Goal: Transaction & Acquisition: Purchase product/service

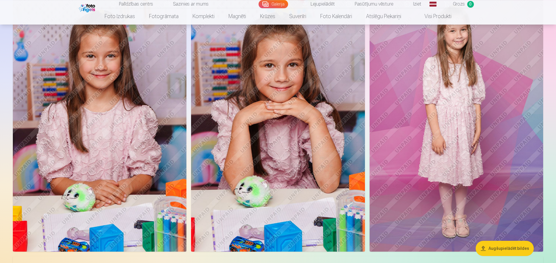
scroll to position [328, 0]
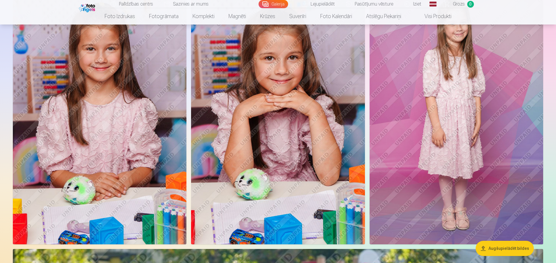
click at [459, 227] on img at bounding box center [455, 114] width 173 height 260
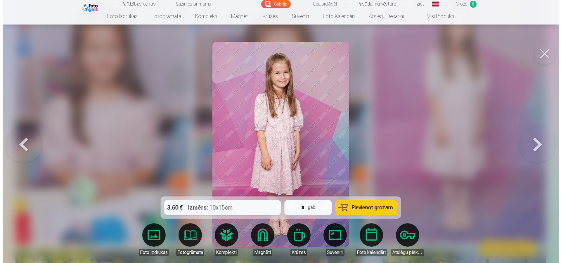
scroll to position [330, 0]
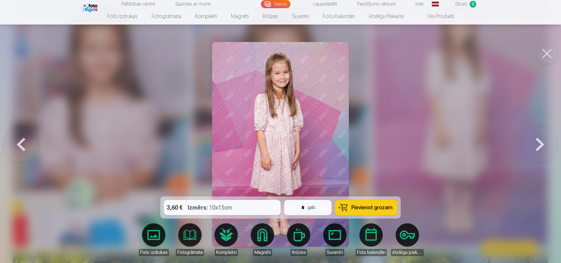
click at [292, 168] on img at bounding box center [280, 144] width 136 height 205
click at [546, 56] on button at bounding box center [546, 53] width 23 height 23
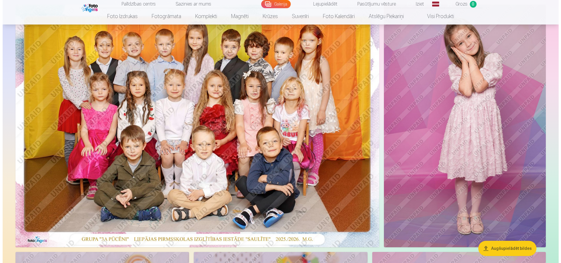
scroll to position [30, 0]
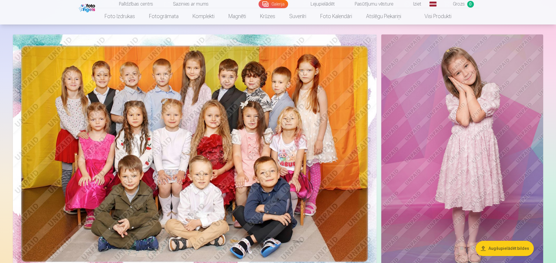
click at [211, 124] on img at bounding box center [195, 155] width 364 height 243
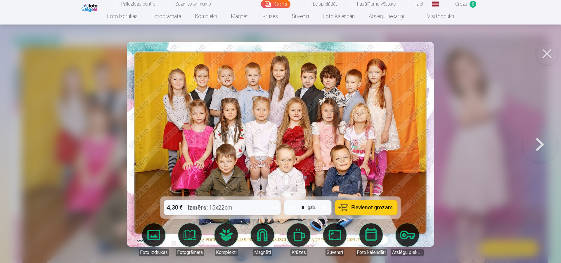
click at [256, 208] on div "4,30 € Izmērs : 15x22cm" at bounding box center [217, 207] width 106 height 15
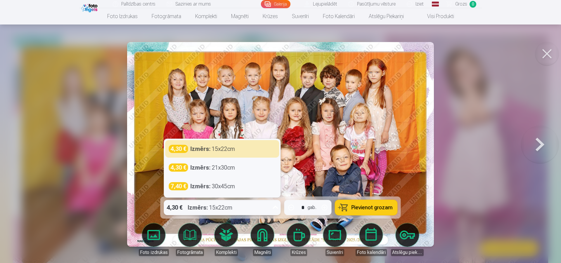
click at [256, 208] on div "4,30 € Izmērs : 15x22cm" at bounding box center [217, 207] width 106 height 15
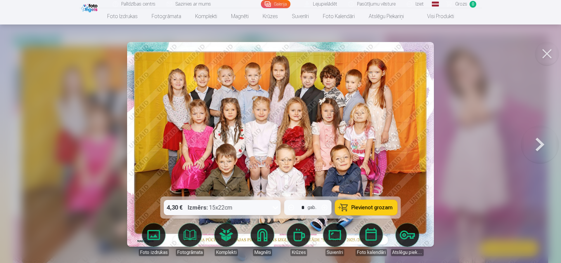
click at [363, 206] on span "Pievienot grozam" at bounding box center [371, 207] width 41 height 5
click at [92, 7] on img at bounding box center [90, 7] width 18 height 10
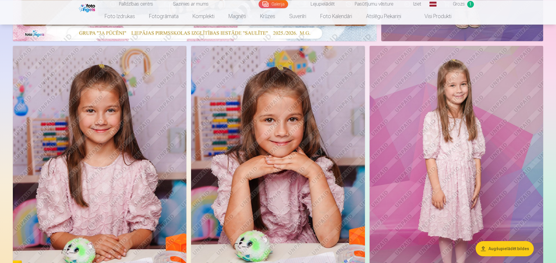
scroll to position [298, 0]
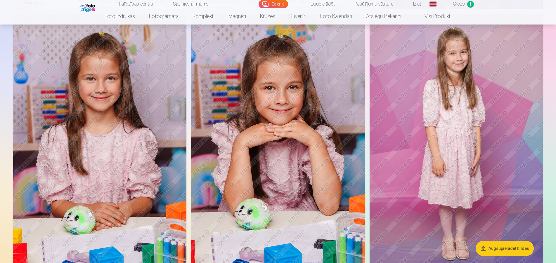
click at [450, 123] on img at bounding box center [455, 144] width 173 height 260
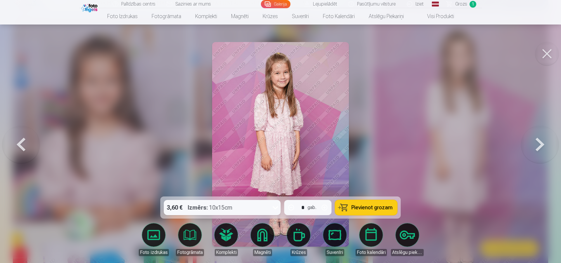
click at [275, 206] on icon at bounding box center [275, 207] width 9 height 9
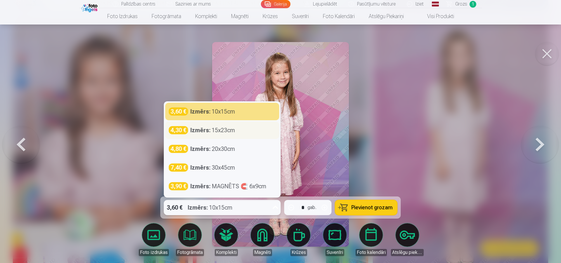
click at [218, 130] on div "Izmērs : 15x23cm" at bounding box center [212, 130] width 45 height 8
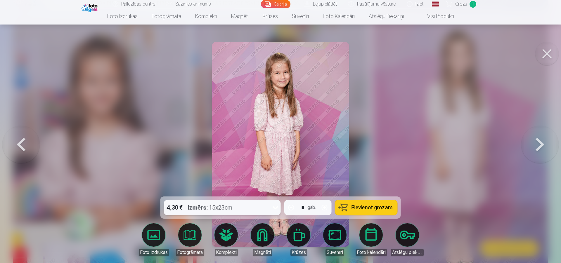
click at [359, 208] on span "Pievienot grozam" at bounding box center [371, 207] width 41 height 5
click at [92, 8] on img at bounding box center [90, 7] width 18 height 10
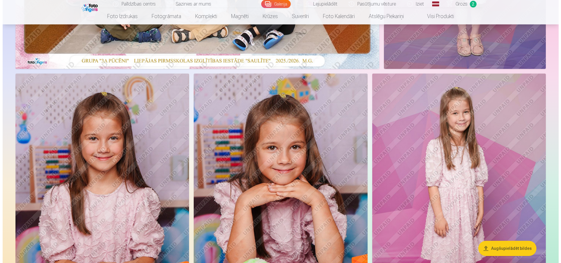
scroll to position [268, 0]
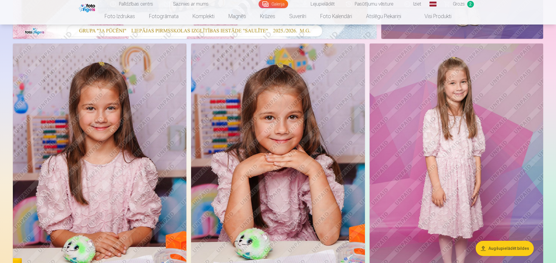
click at [120, 116] on img at bounding box center [99, 174] width 173 height 260
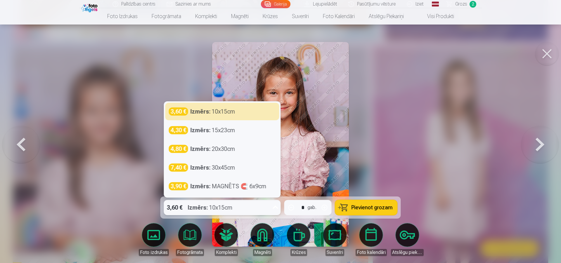
click at [275, 206] on icon at bounding box center [275, 207] width 9 height 9
click at [274, 206] on icon at bounding box center [275, 207] width 9 height 9
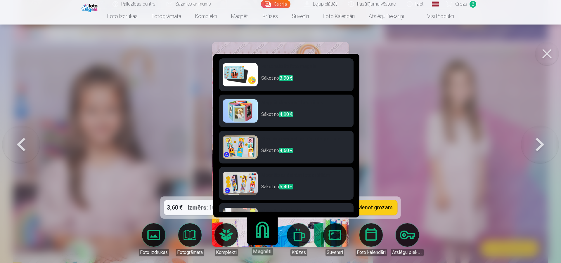
click at [290, 80] on span "3,90 €" at bounding box center [286, 78] width 14 height 6
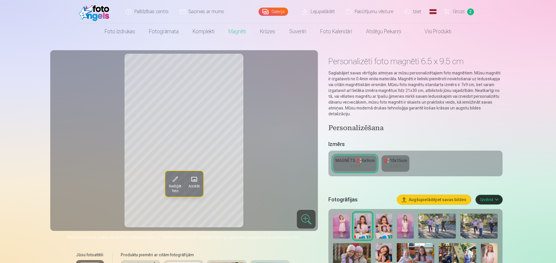
click at [179, 189] on span "Rediģēt foto" at bounding box center [174, 188] width 13 height 9
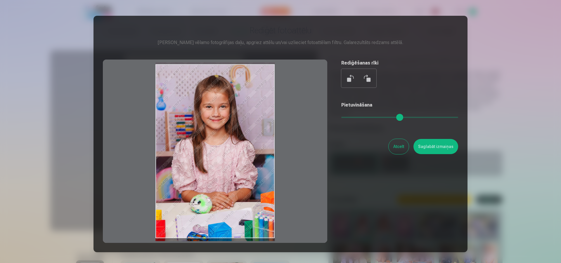
drag, startPoint x: 249, startPoint y: 109, endPoint x: 243, endPoint y: 121, distance: 13.5
click at [245, 114] on div at bounding box center [215, 151] width 224 height 183
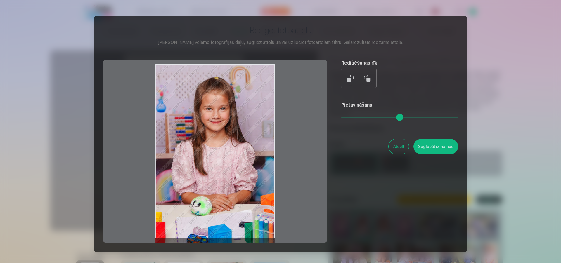
drag, startPoint x: 232, startPoint y: 141, endPoint x: 231, endPoint y: 181, distance: 39.7
click at [232, 178] on div at bounding box center [215, 151] width 224 height 183
drag, startPoint x: 237, startPoint y: 188, endPoint x: 255, endPoint y: 204, distance: 24.2
click at [255, 204] on div at bounding box center [215, 151] width 224 height 183
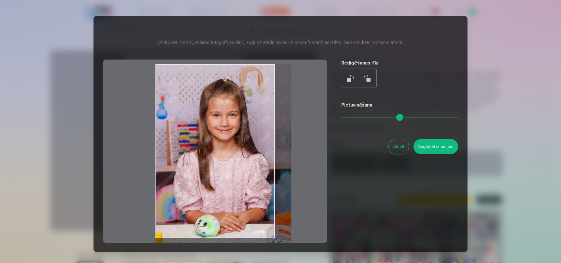
drag, startPoint x: 340, startPoint y: 117, endPoint x: 352, endPoint y: 117, distance: 11.7
click at [352, 117] on input "range" at bounding box center [399, 117] width 117 height 1
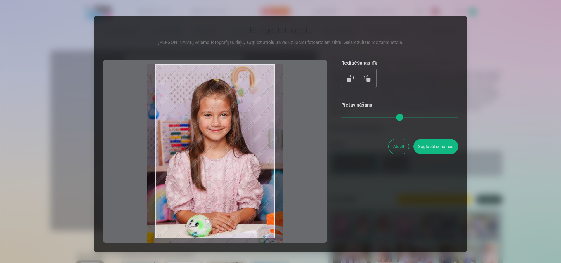
drag, startPoint x: 240, startPoint y: 128, endPoint x: 232, endPoint y: 129, distance: 8.5
click at [232, 129] on div at bounding box center [215, 151] width 224 height 183
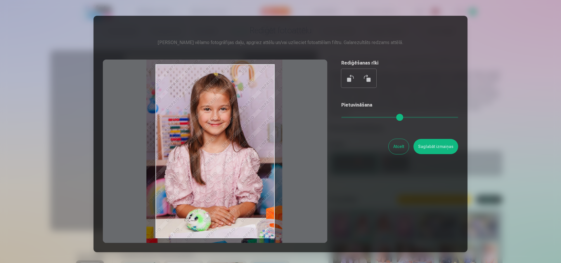
type input "***"
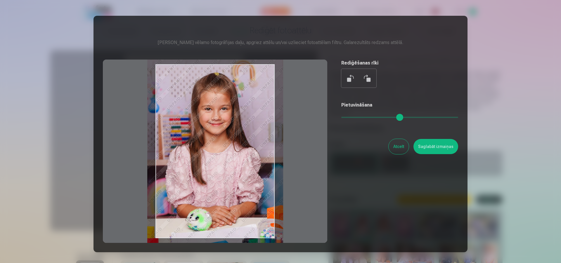
drag, startPoint x: 226, startPoint y: 133, endPoint x: 226, endPoint y: 127, distance: 6.1
click at [226, 127] on div at bounding box center [215, 151] width 224 height 183
click at [443, 149] on button "Saglabāt izmaiņas" at bounding box center [435, 146] width 45 height 15
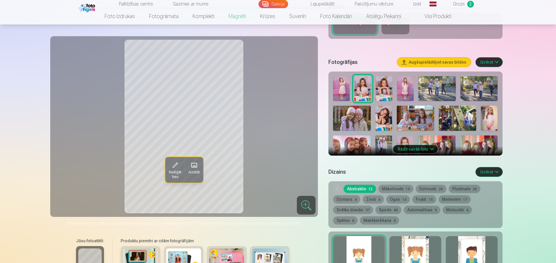
scroll to position [149, 0]
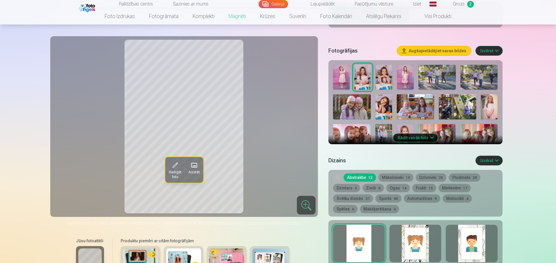
click at [367, 235] on div at bounding box center [359, 243] width 52 height 37
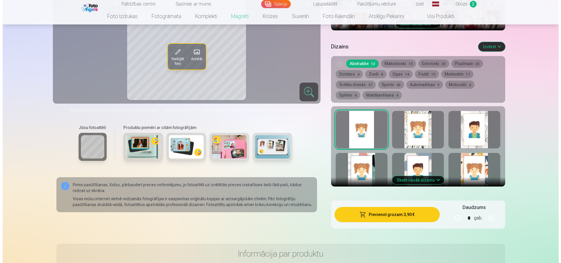
scroll to position [268, 0]
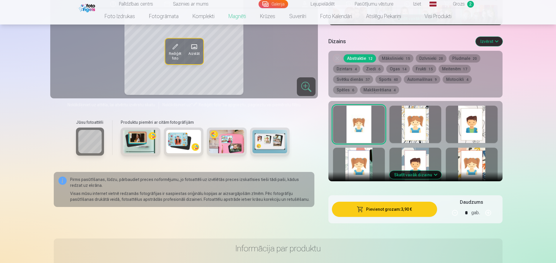
click at [379, 205] on button "Pievienot grozam : 3,90 €" at bounding box center [384, 209] width 105 height 15
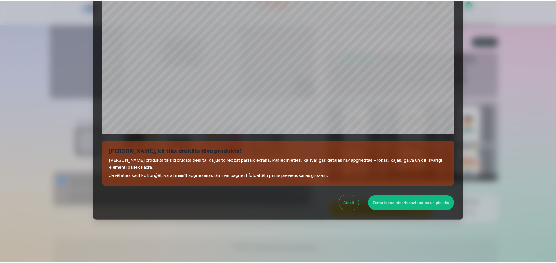
scroll to position [157, 0]
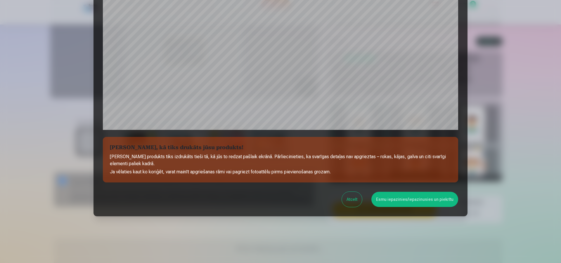
click at [385, 203] on button "Esmu iepazinies/iepazinusies un piekrītu" at bounding box center [414, 199] width 87 height 15
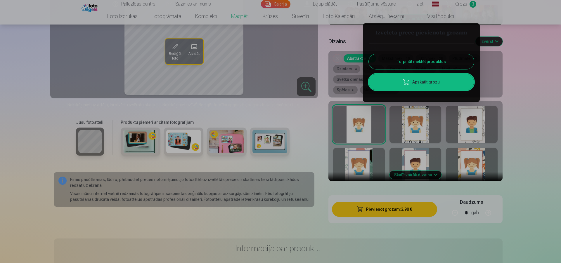
click at [413, 64] on button "Turpināt meklēt produktus" at bounding box center [420, 61] width 105 height 15
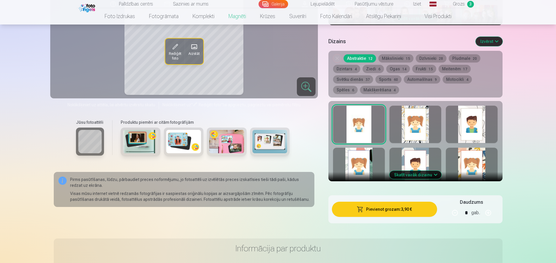
click at [91, 7] on img at bounding box center [88, 7] width 18 height 10
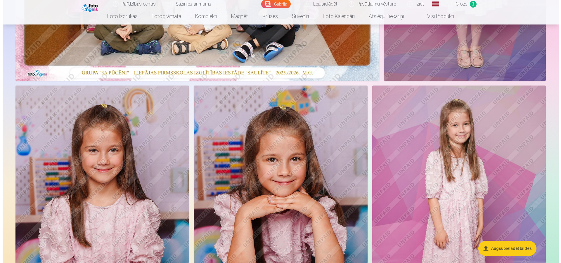
scroll to position [238, 0]
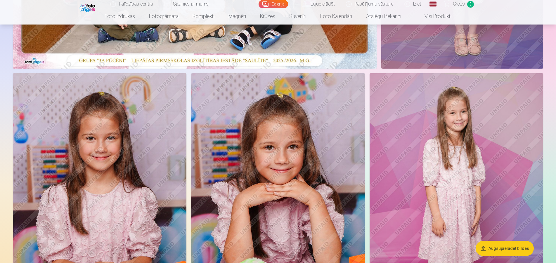
click at [265, 172] on img at bounding box center [277, 203] width 173 height 260
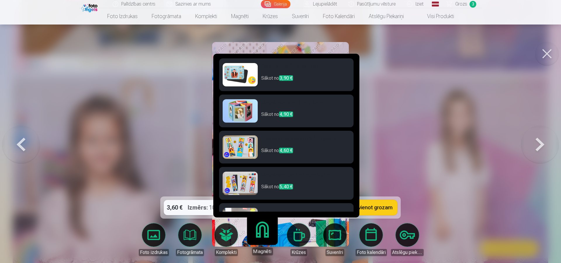
click at [260, 239] on link "Magnēti" at bounding box center [262, 237] width 36 height 36
click at [275, 79] on p "Sākot no 3,90 €" at bounding box center [305, 81] width 89 height 12
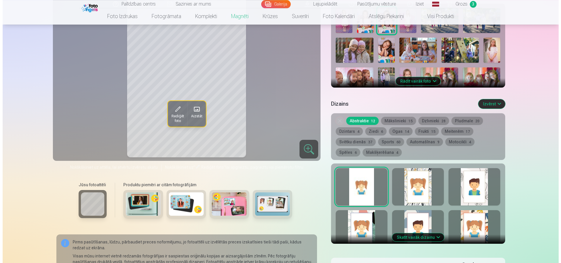
scroll to position [238, 0]
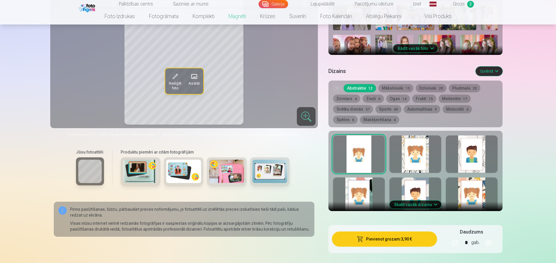
click at [377, 234] on button "Pievienot grozam : 3,90 €" at bounding box center [384, 239] width 105 height 15
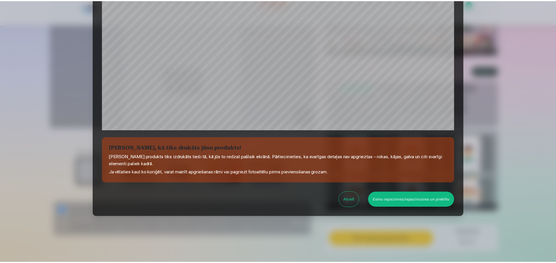
scroll to position [157, 0]
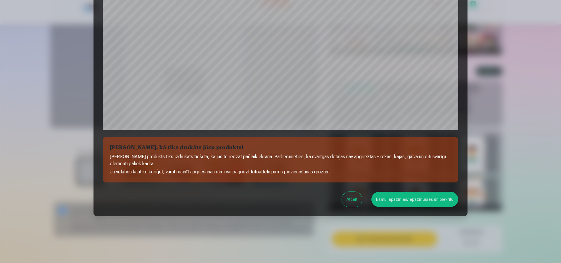
click at [387, 199] on button "Esmu iepazinies/iepazinusies un piekrītu" at bounding box center [414, 199] width 87 height 15
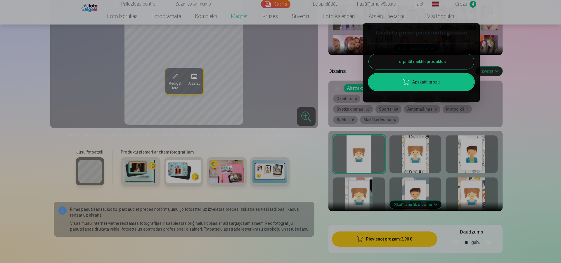
click at [92, 8] on div at bounding box center [280, 131] width 561 height 263
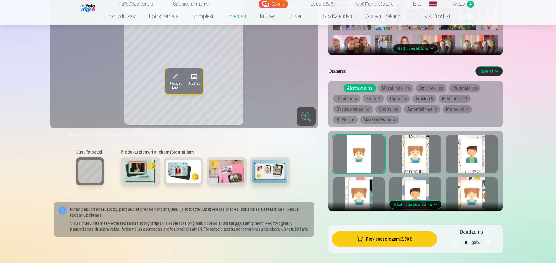
click at [92, 8] on img at bounding box center [88, 7] width 18 height 10
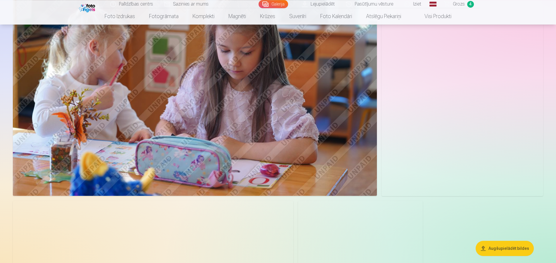
scroll to position [5629, 0]
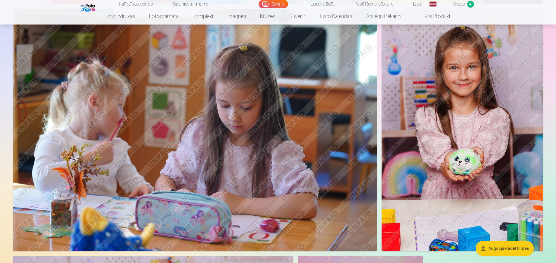
click at [470, 149] on img at bounding box center [461, 130] width 161 height 242
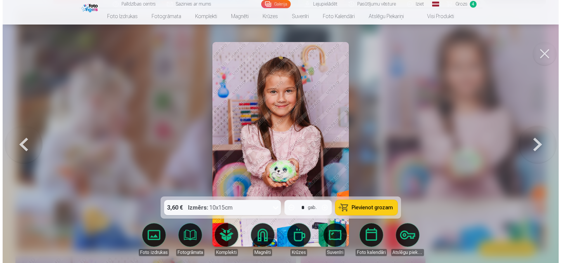
scroll to position [5677, 0]
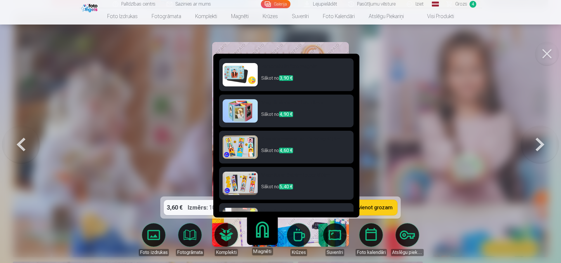
click at [279, 80] on p "Sākot no 3,90 €" at bounding box center [305, 81] width 89 height 12
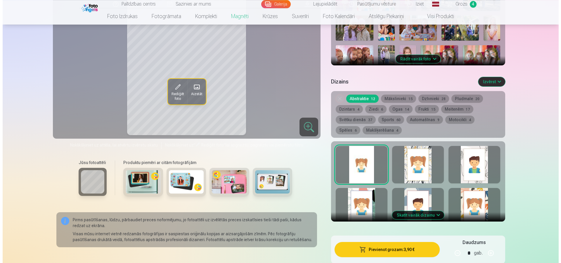
scroll to position [238, 0]
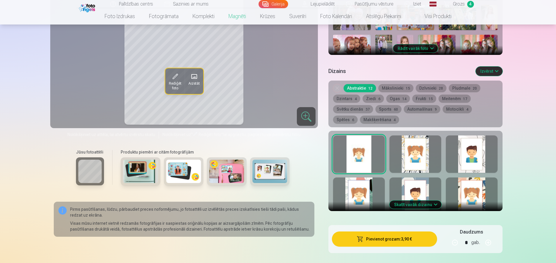
click at [383, 236] on button "Pievienot grozam : 3,90 €" at bounding box center [384, 239] width 105 height 15
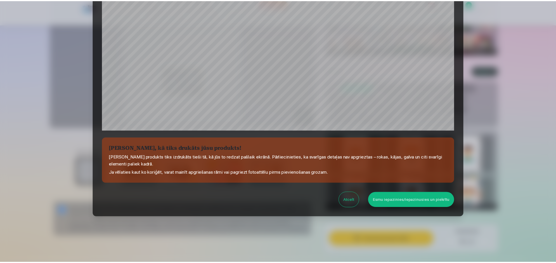
scroll to position [157, 0]
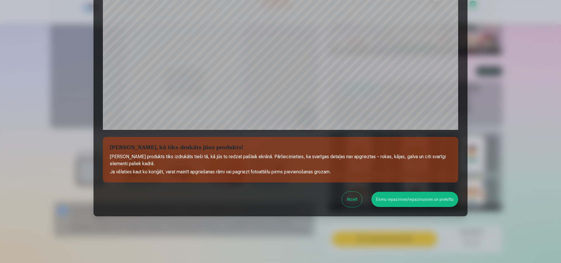
click at [387, 199] on button "Esmu iepazinies/iepazinusies un piekrītu" at bounding box center [414, 199] width 87 height 15
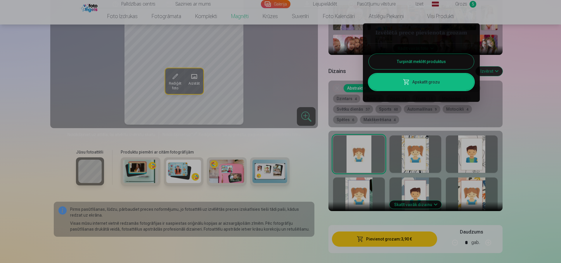
click at [89, 7] on div at bounding box center [280, 131] width 561 height 263
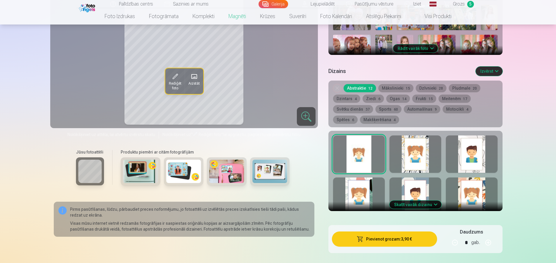
click at [89, 7] on img at bounding box center [88, 7] width 18 height 10
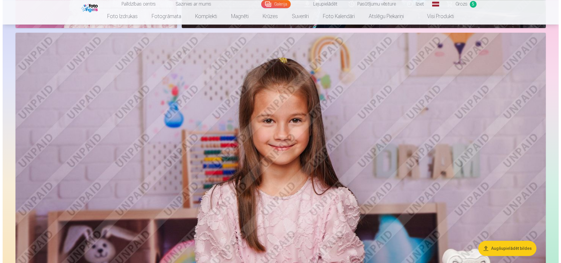
scroll to position [3136, 0]
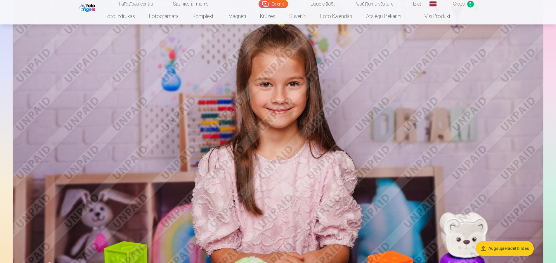
click at [309, 135] on img at bounding box center [278, 172] width 530 height 353
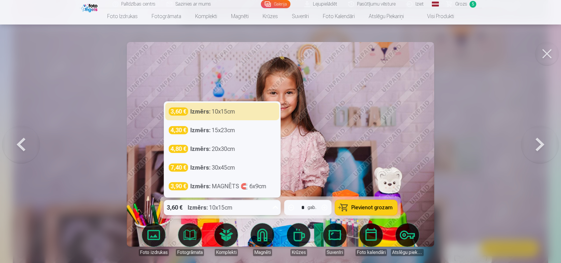
click at [272, 208] on icon at bounding box center [275, 207] width 9 height 9
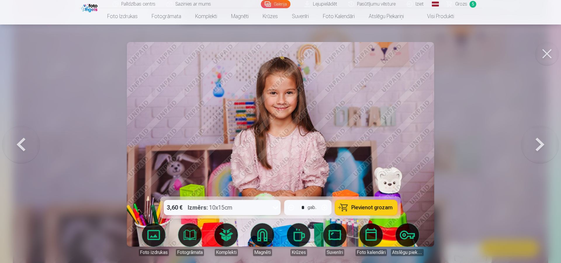
click at [104, 198] on div at bounding box center [280, 131] width 561 height 263
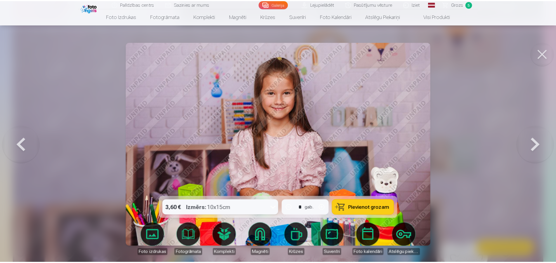
scroll to position [3110, 0]
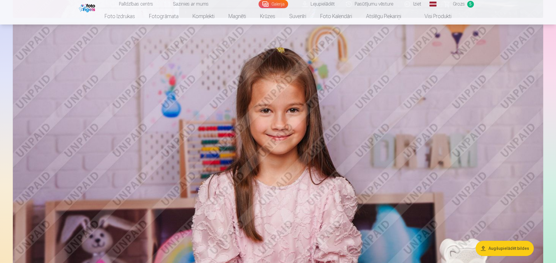
click at [321, 5] on link "Lejupielādēt" at bounding box center [318, 4] width 44 height 8
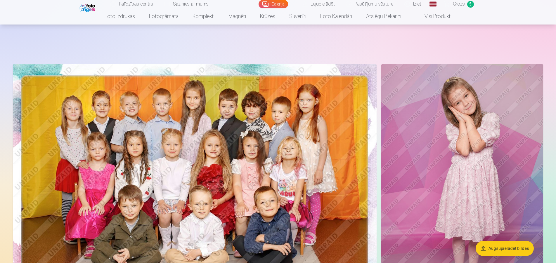
scroll to position [108, 0]
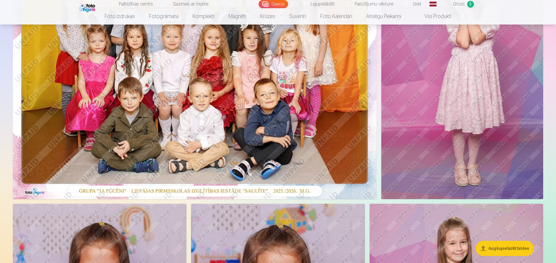
click at [316, 5] on link "Lejupielādēt" at bounding box center [318, 4] width 44 height 8
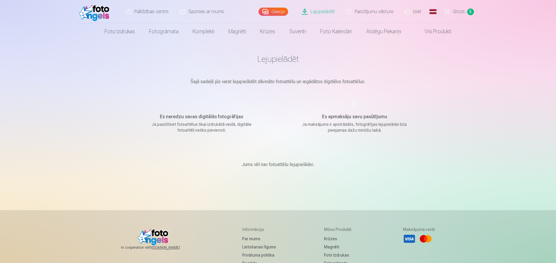
click at [101, 15] on img at bounding box center [96, 11] width 34 height 19
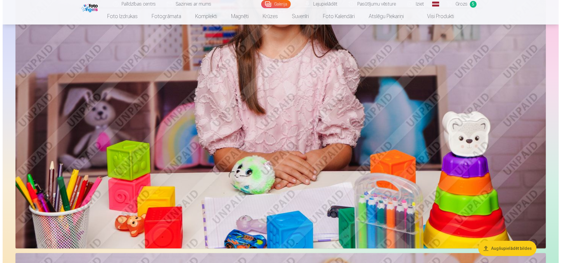
scroll to position [3265, 0]
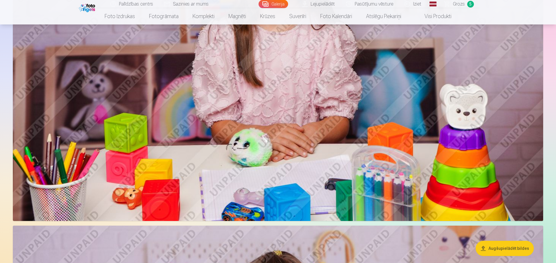
click at [296, 92] on img at bounding box center [278, 44] width 530 height 353
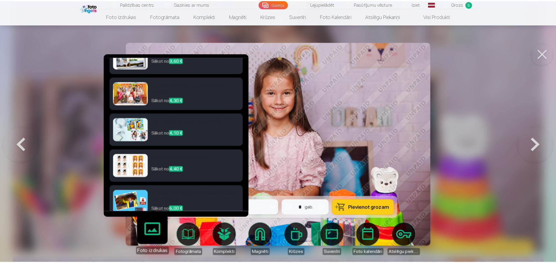
scroll to position [25, 0]
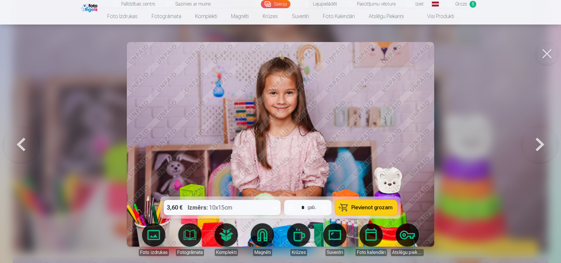
click at [547, 55] on button at bounding box center [546, 53] width 23 height 23
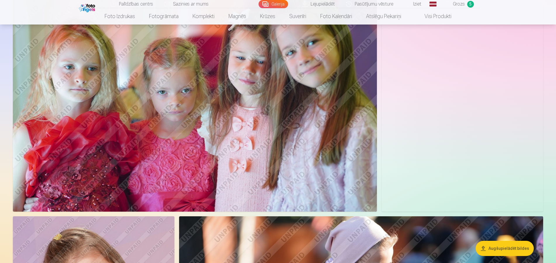
scroll to position [2520, 0]
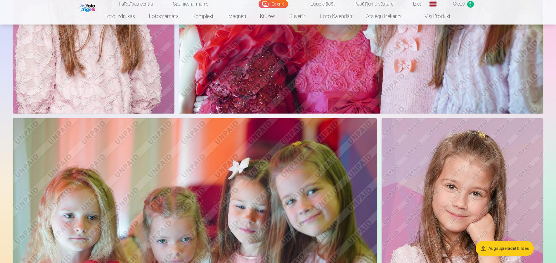
click at [461, 4] on span "Grozs" at bounding box center [459, 4] width 12 height 7
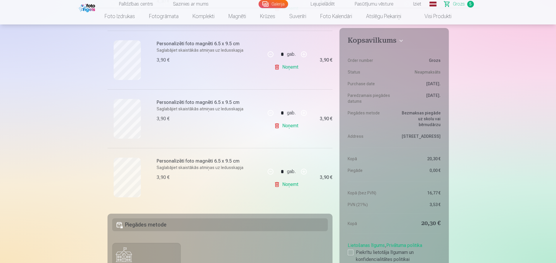
scroll to position [238, 0]
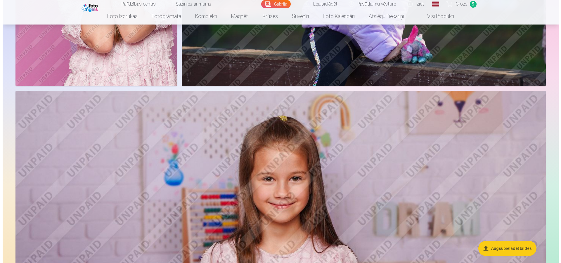
scroll to position [3191, 0]
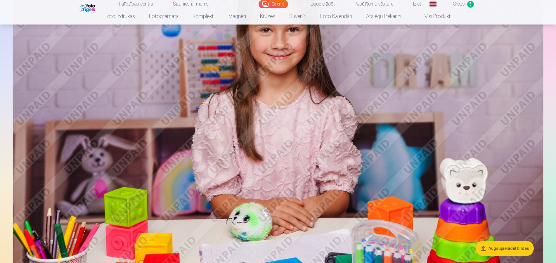
click at [255, 140] on img at bounding box center [278, 118] width 530 height 353
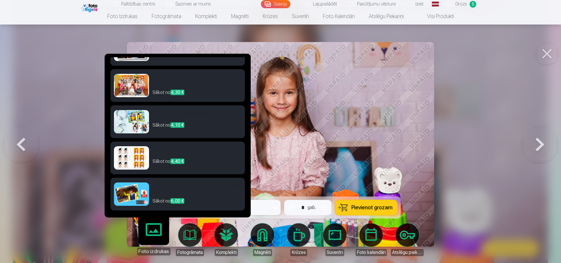
click at [177, 189] on h6 "Augstas izšķirtspējas digitālais fotoattēls JPG formātā" at bounding box center [196, 189] width 89 height 15
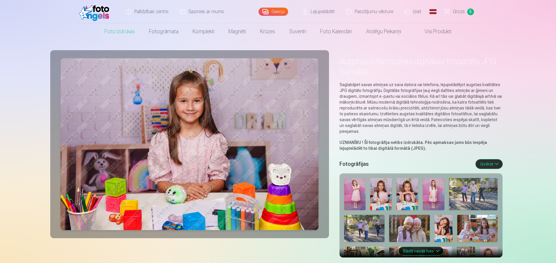
click at [461, 13] on span "Grozs" at bounding box center [459, 11] width 12 height 7
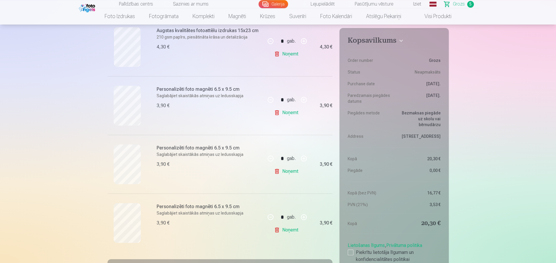
scroll to position [179, 0]
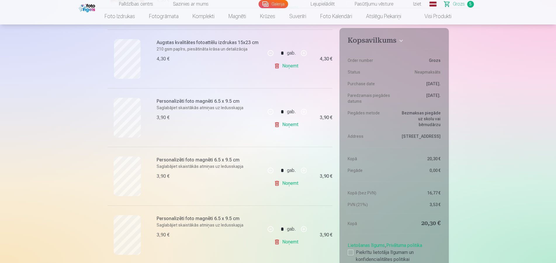
click at [322, 6] on link "Lejupielādēt" at bounding box center [318, 4] width 44 height 8
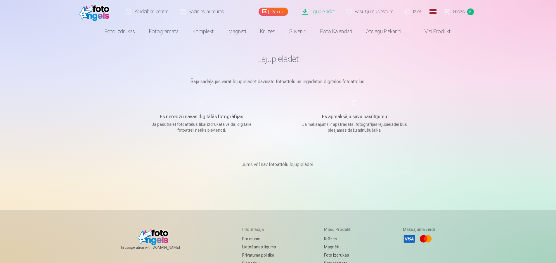
click at [96, 11] on img at bounding box center [96, 11] width 34 height 19
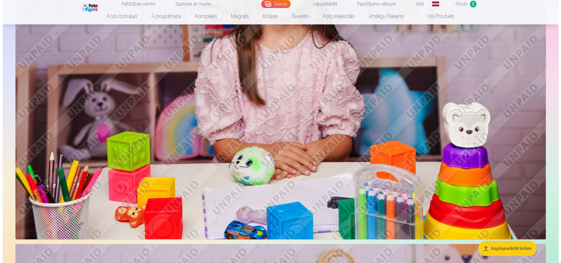
scroll to position [3256, 0]
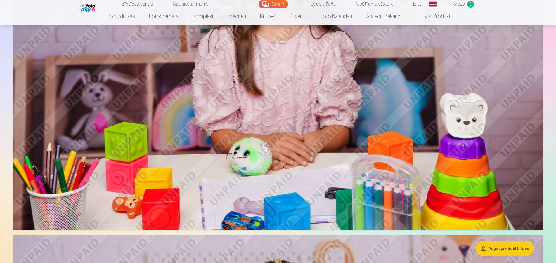
click at [273, 80] on img at bounding box center [278, 53] width 530 height 353
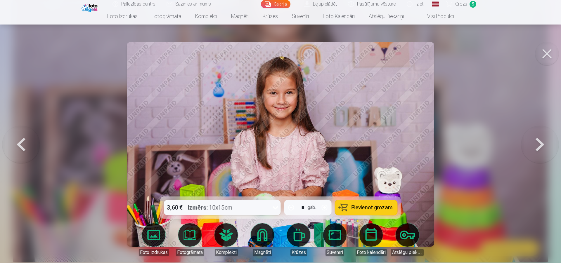
click at [159, 232] on link "Foto izdrukas" at bounding box center [153, 239] width 33 height 33
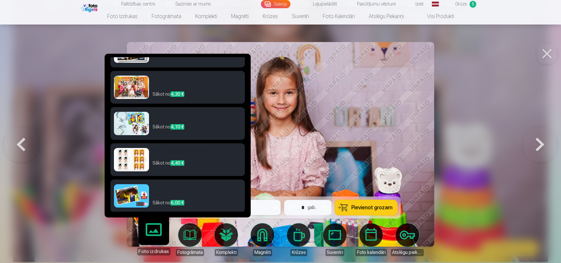
scroll to position [25, 0]
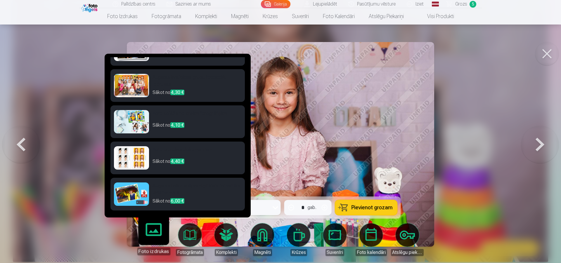
click at [164, 189] on h6 "Augstas izšķirtspējas digitālais fotoattēls JPG formātā" at bounding box center [196, 189] width 89 height 15
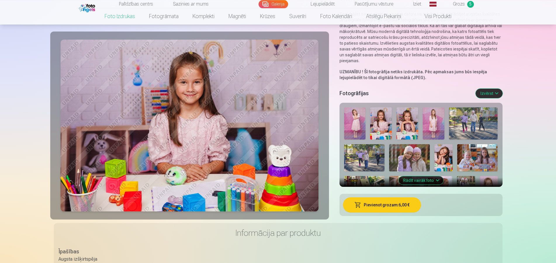
scroll to position [119, 0]
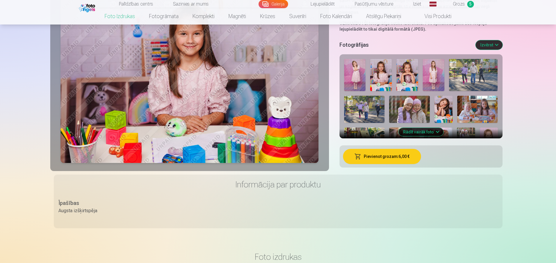
click at [376, 158] on button "Pievienot grozam : 6,00 €" at bounding box center [382, 156] width 78 height 15
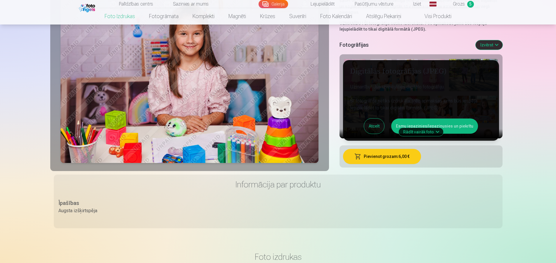
click at [419, 125] on button "Esmu iepazinies/iepazinusies un piekrītu" at bounding box center [434, 126] width 87 height 15
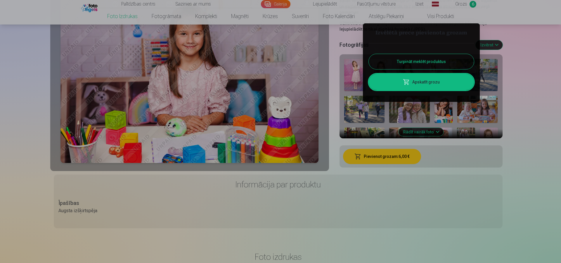
click at [428, 84] on link "Apskatīt grozu" at bounding box center [420, 82] width 105 height 16
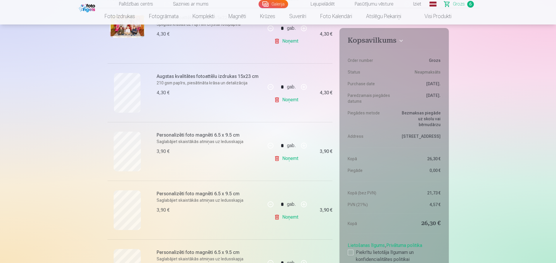
scroll to position [60, 0]
